Goal: Find specific page/section: Find specific page/section

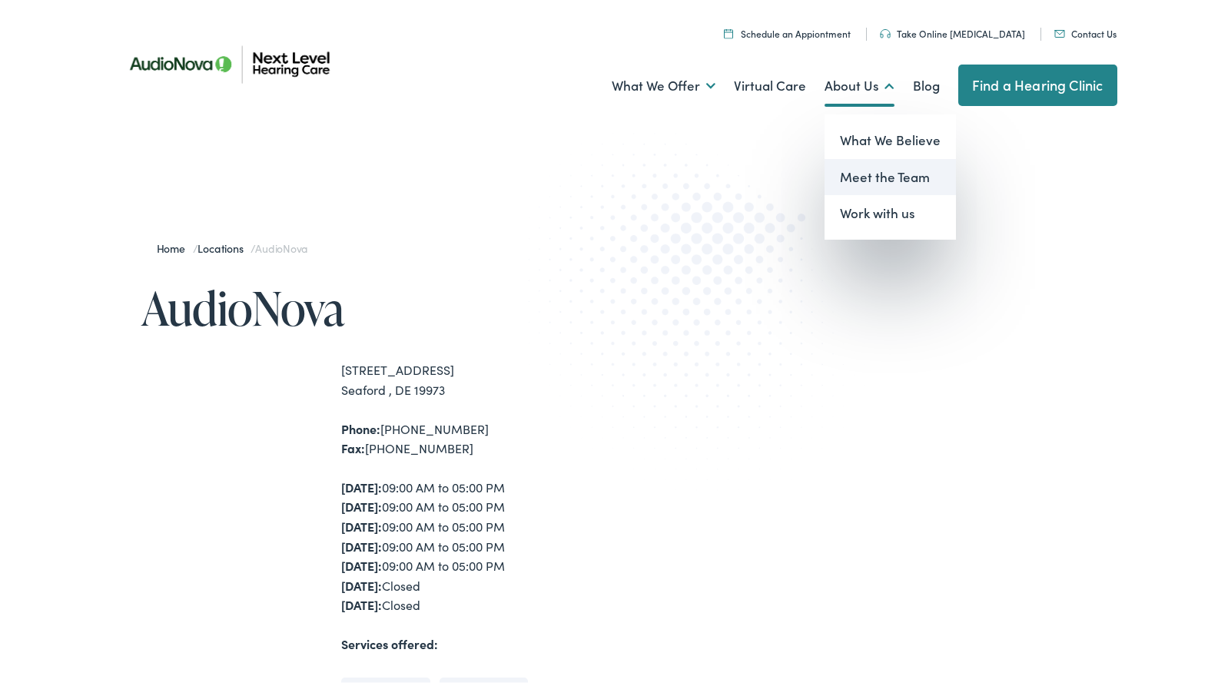
click at [864, 167] on link "Meet the Team" at bounding box center [889, 174] width 131 height 37
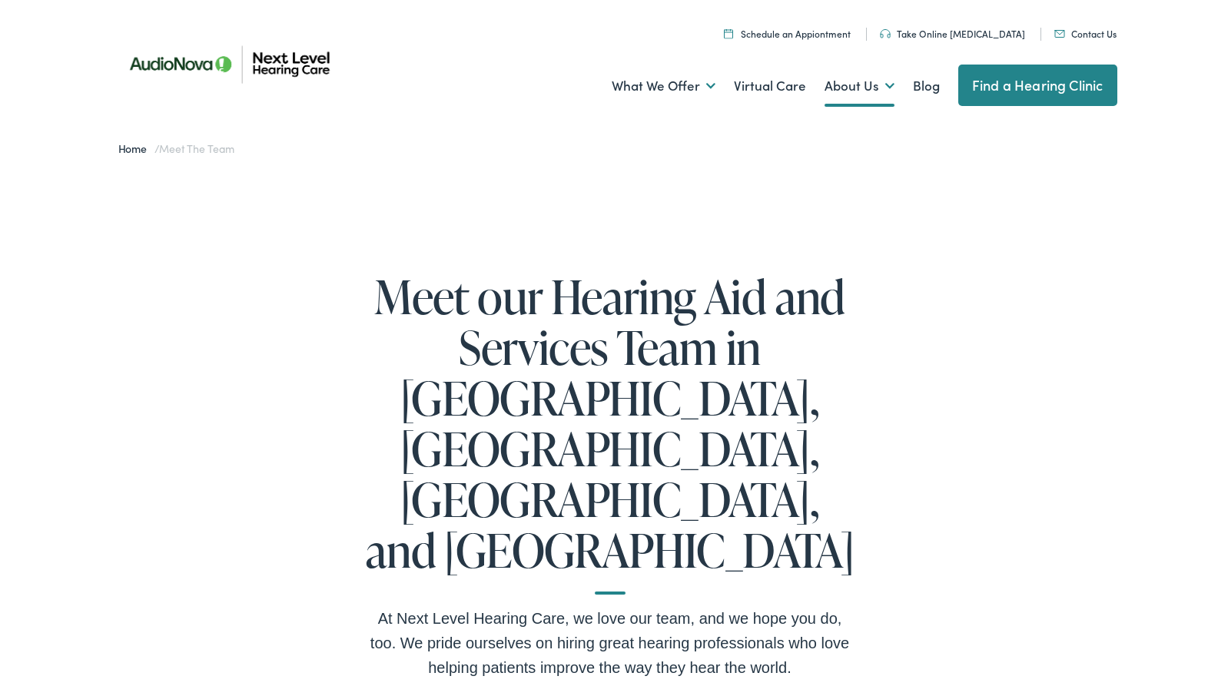
click at [1074, 33] on link "Contact Us" at bounding box center [1085, 30] width 62 height 13
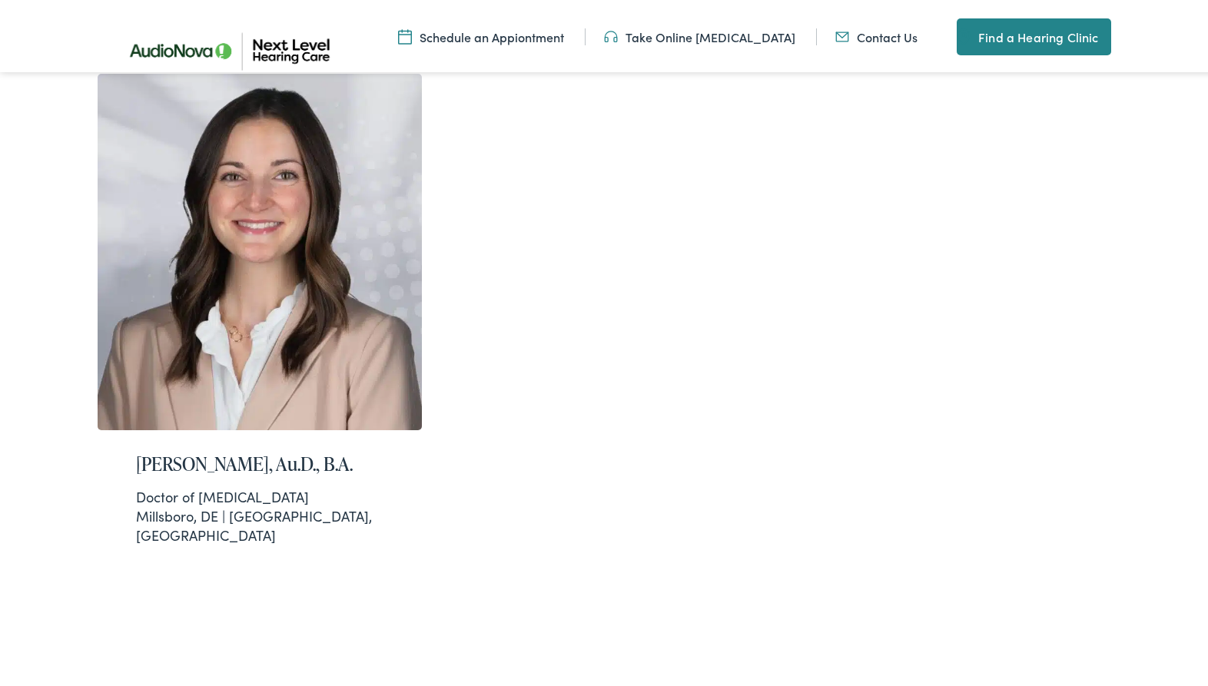
scroll to position [1921, 0]
